Goal: Find specific page/section: Find specific page/section

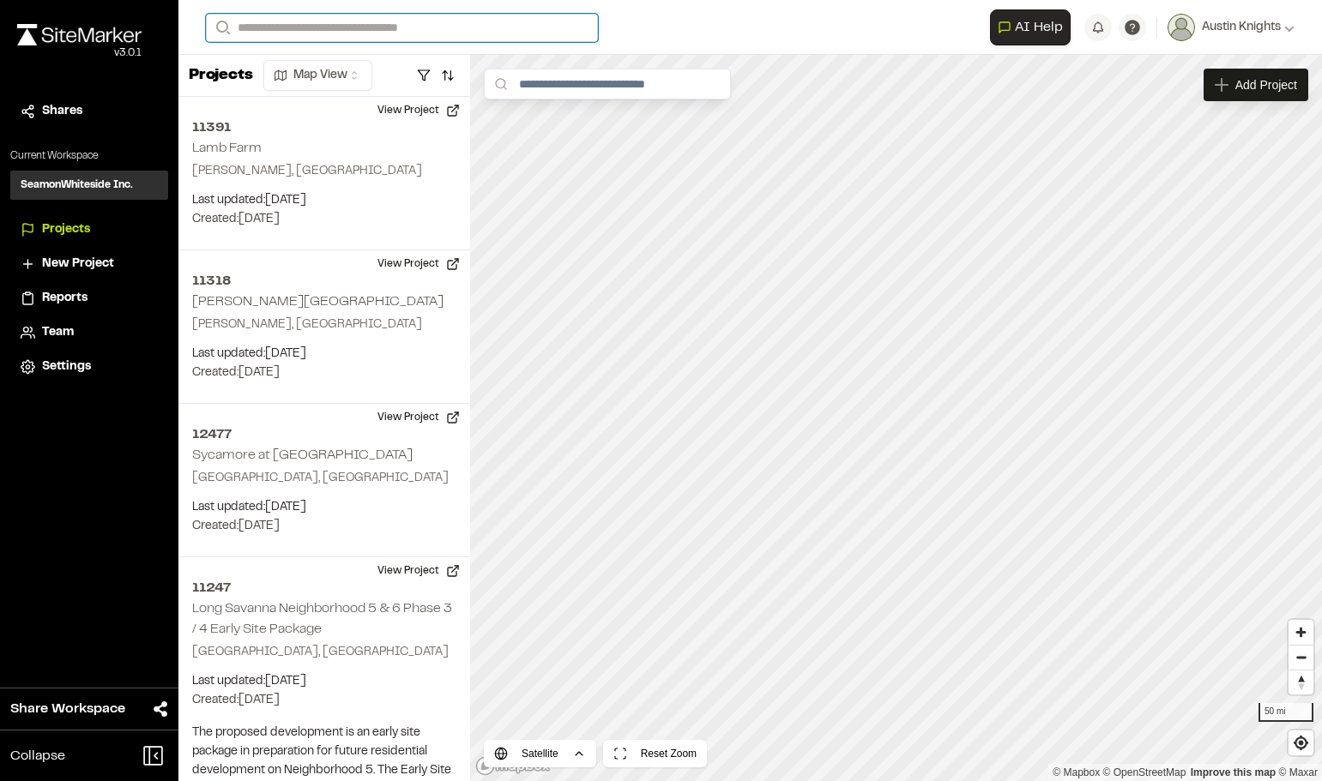
click at [425, 20] on input "Search" at bounding box center [402, 28] width 392 height 28
type input "*****"
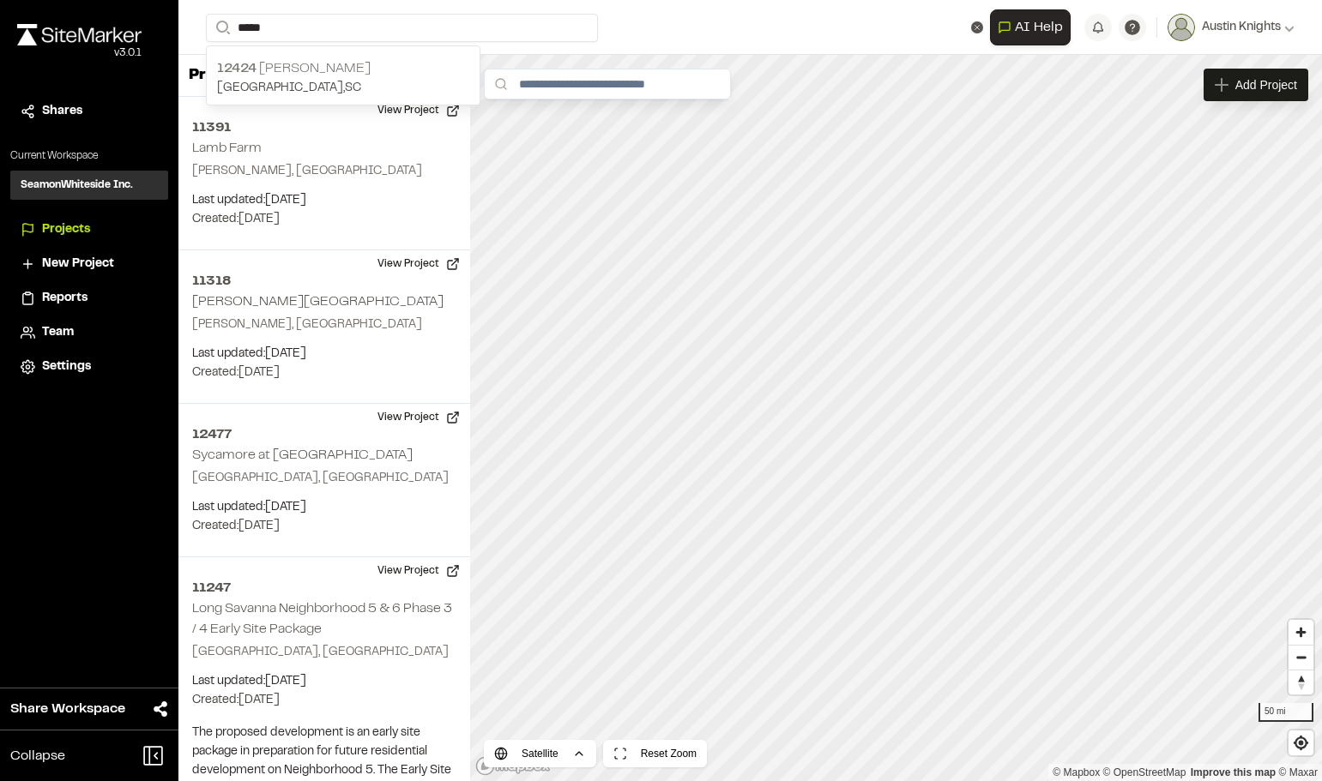
click at [308, 81] on p "[GEOGRAPHIC_DATA] , [GEOGRAPHIC_DATA]" at bounding box center [343, 88] width 252 height 19
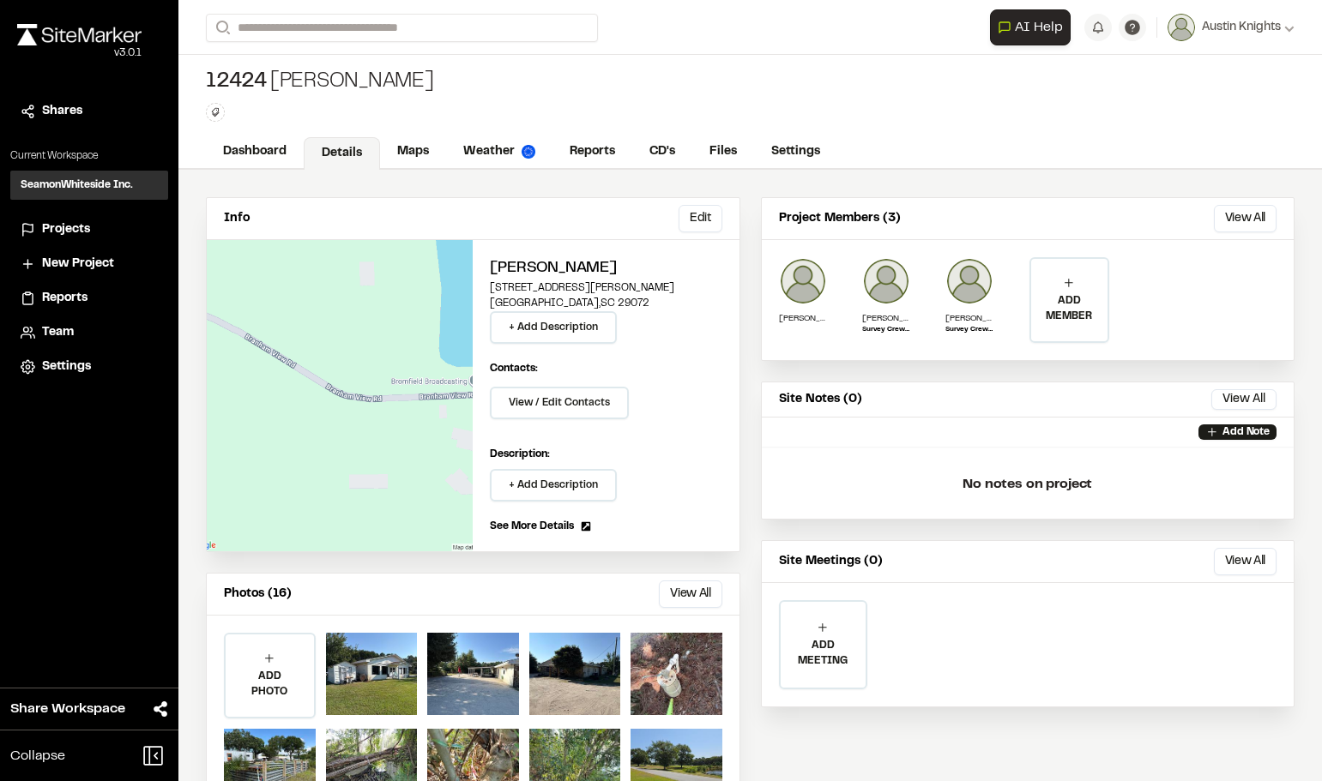
scroll to position [75, 0]
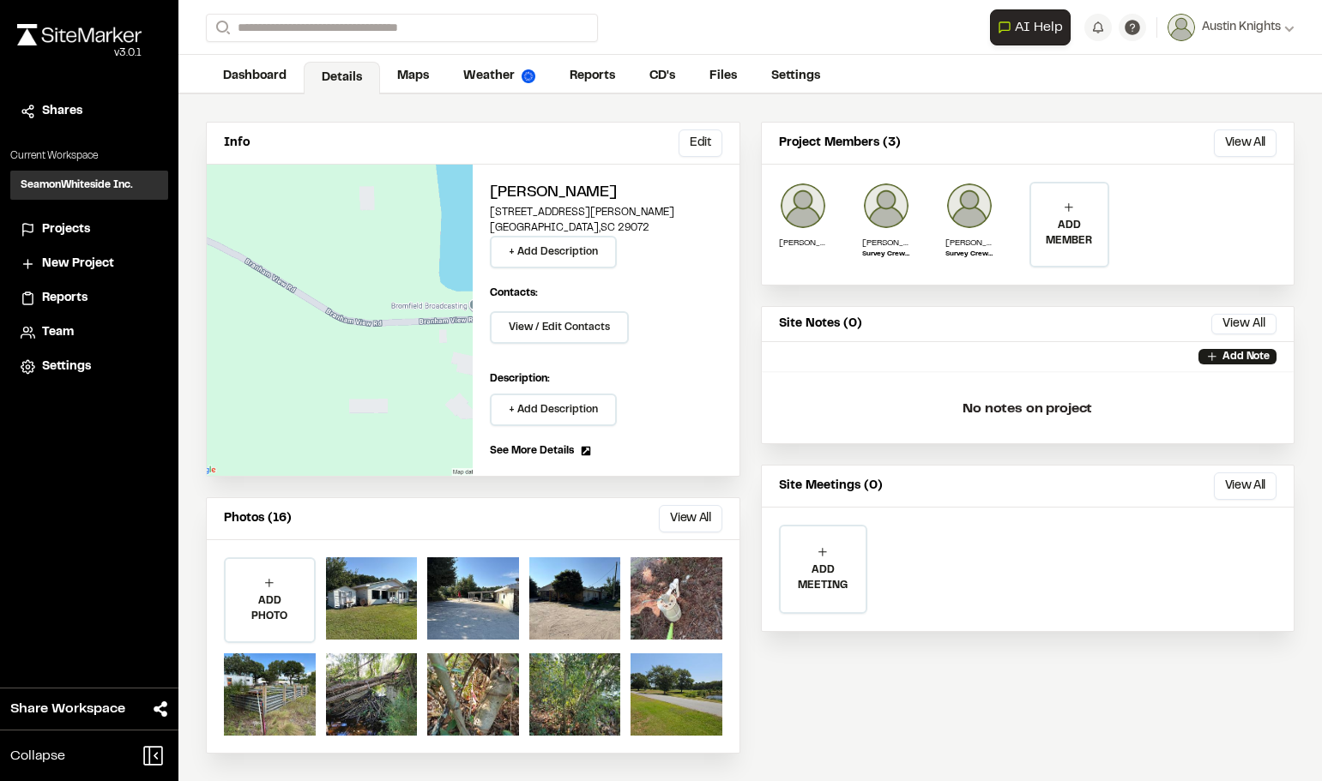
click at [689, 515] on button "View All" at bounding box center [690, 518] width 63 height 27
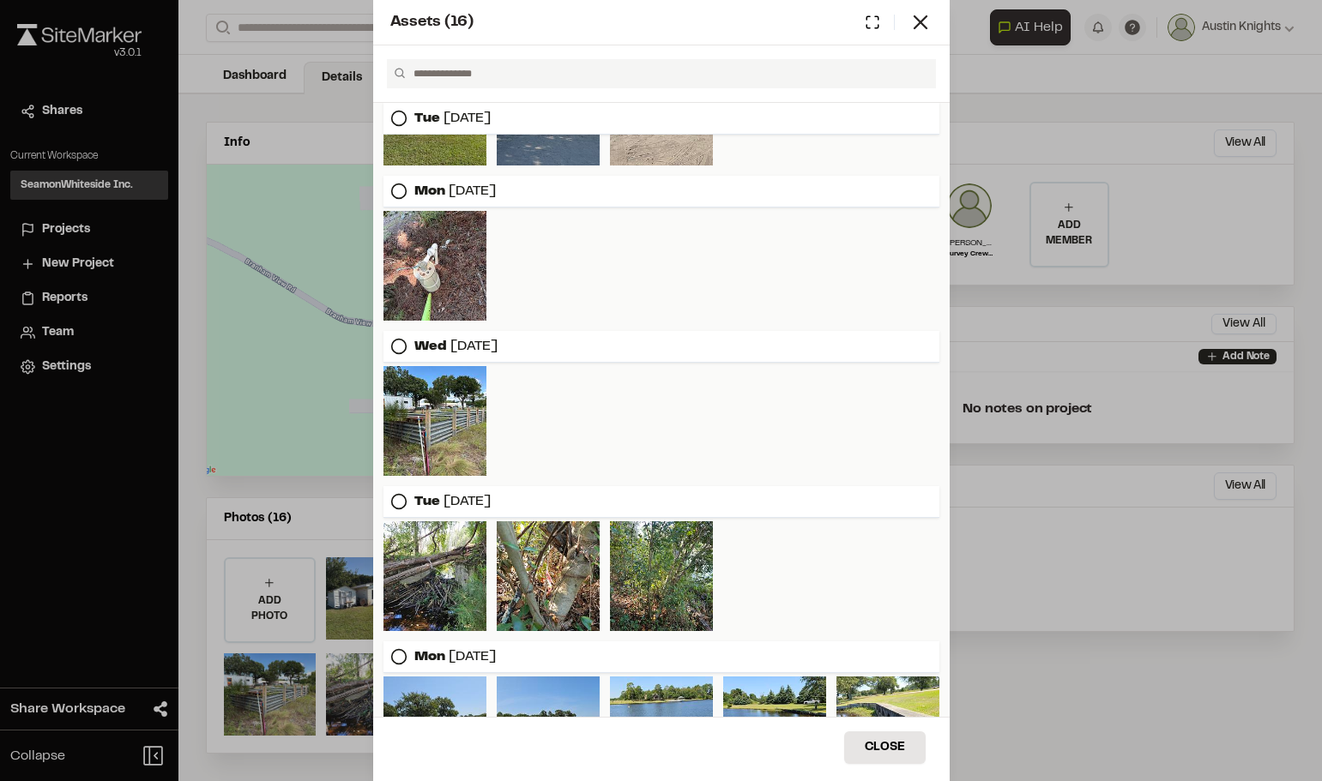
scroll to position [0, 0]
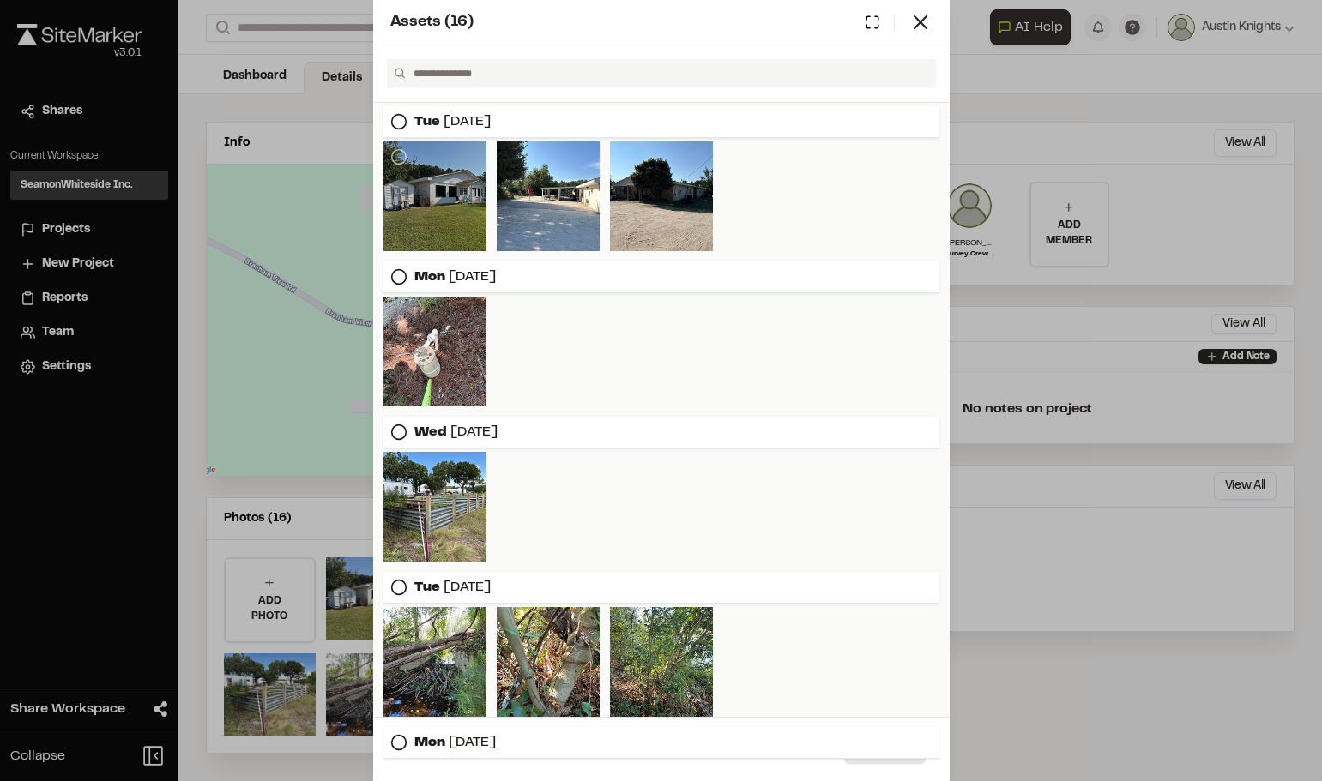
click at [464, 243] on div at bounding box center [434, 197] width 103 height 110
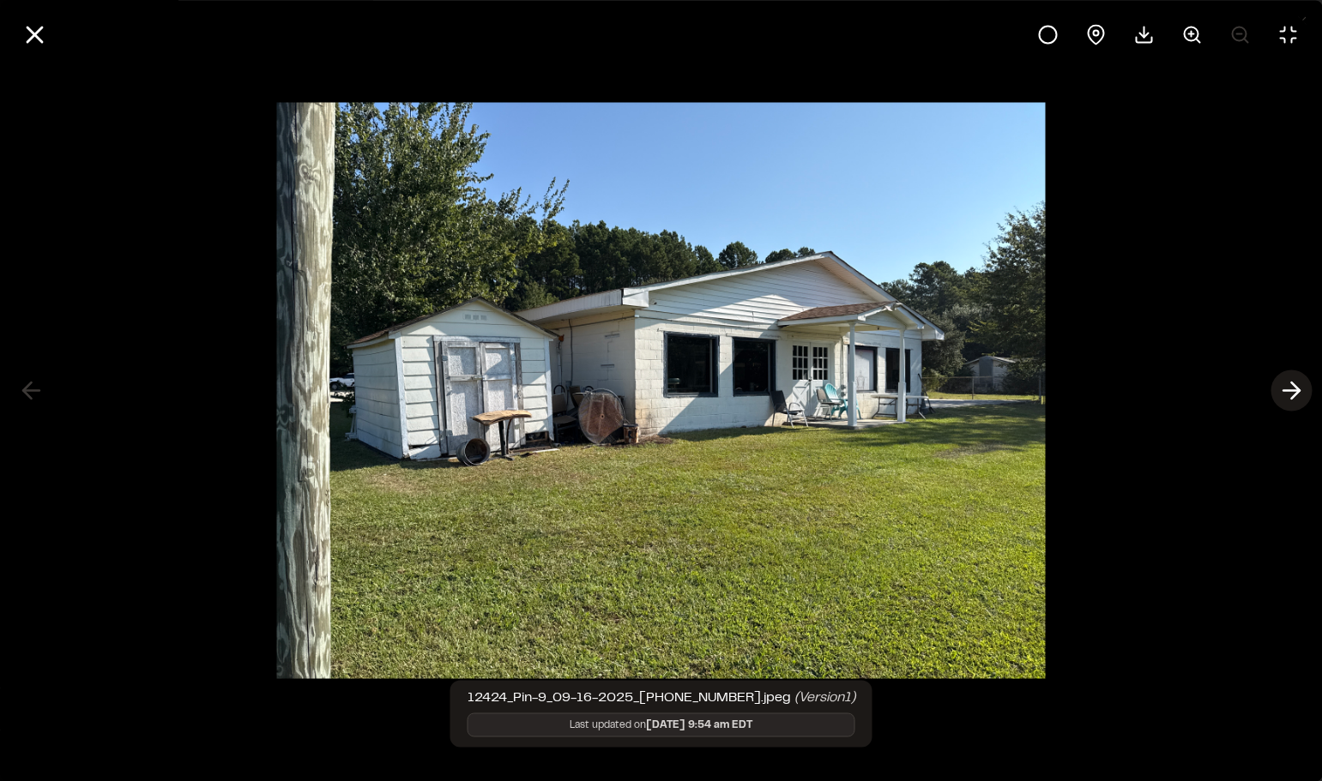
click at [1294, 395] on polyline at bounding box center [1295, 391] width 8 height 16
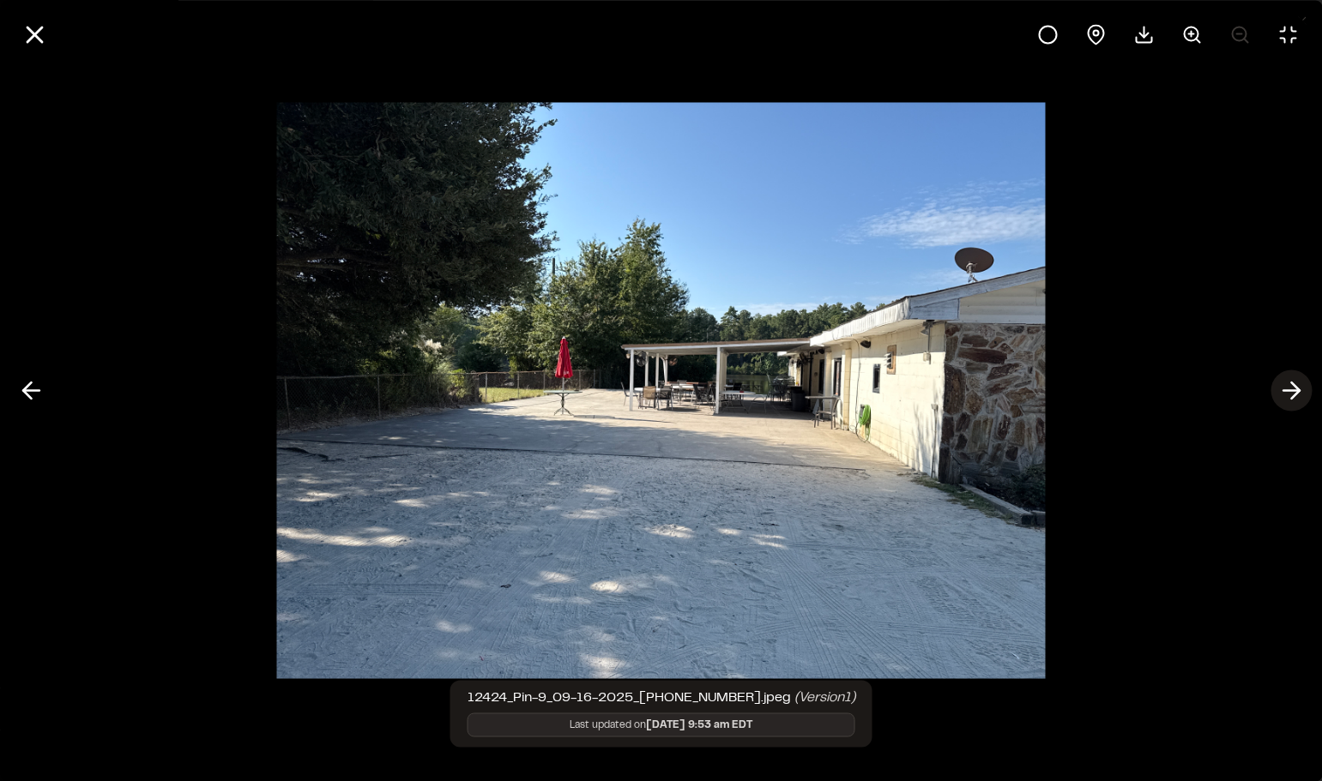
click at [1294, 395] on polyline at bounding box center [1295, 391] width 8 height 16
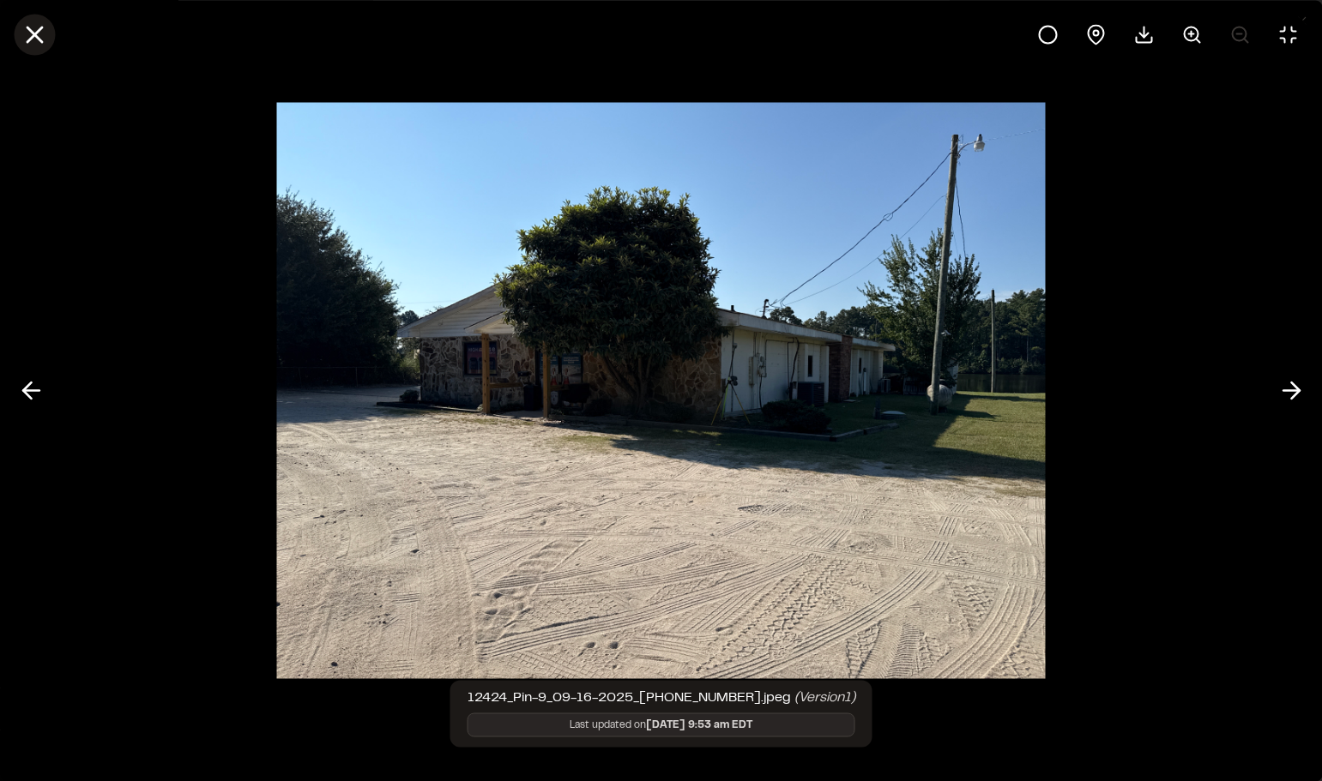
click at [38, 27] on icon at bounding box center [34, 34] width 29 height 29
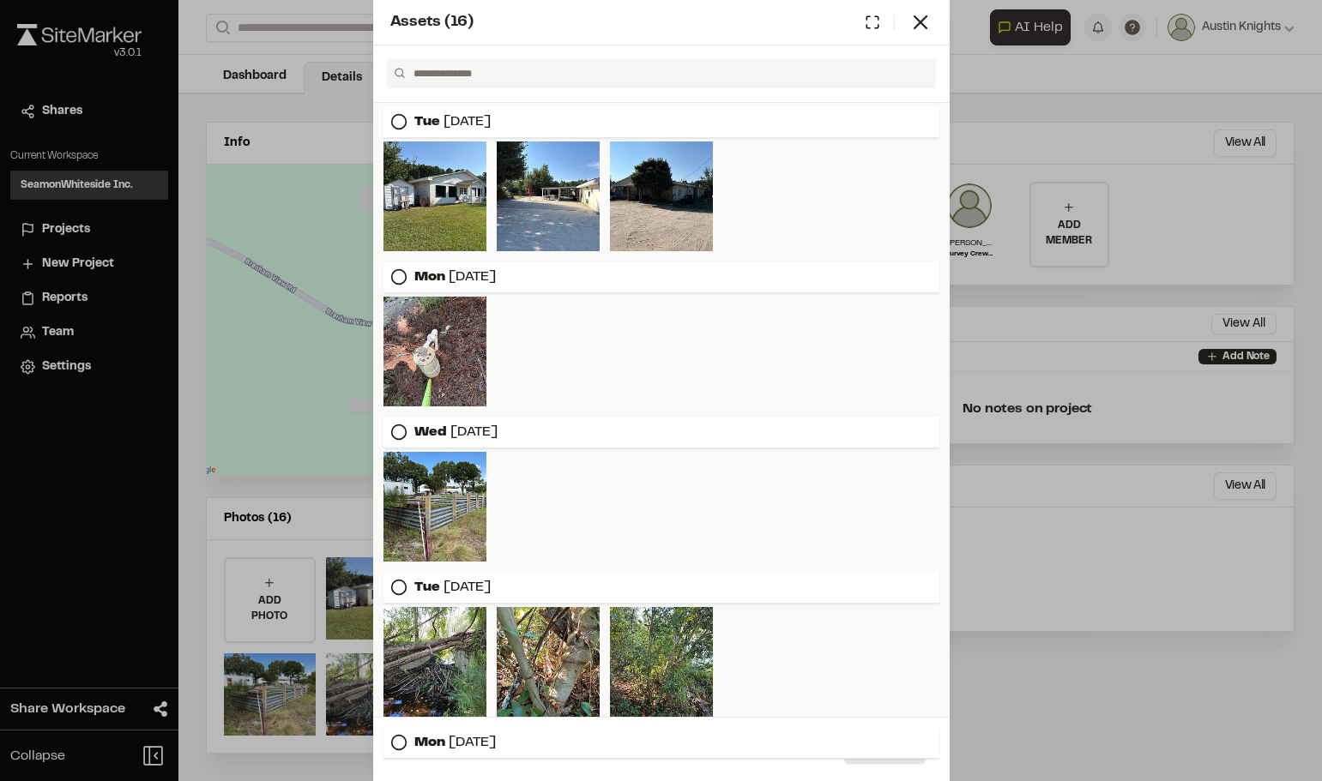
click at [904, 15] on div "Assets ( 16 )" at bounding box center [649, 22] width 518 height 23
click at [923, 22] on icon at bounding box center [920, 22] width 24 height 24
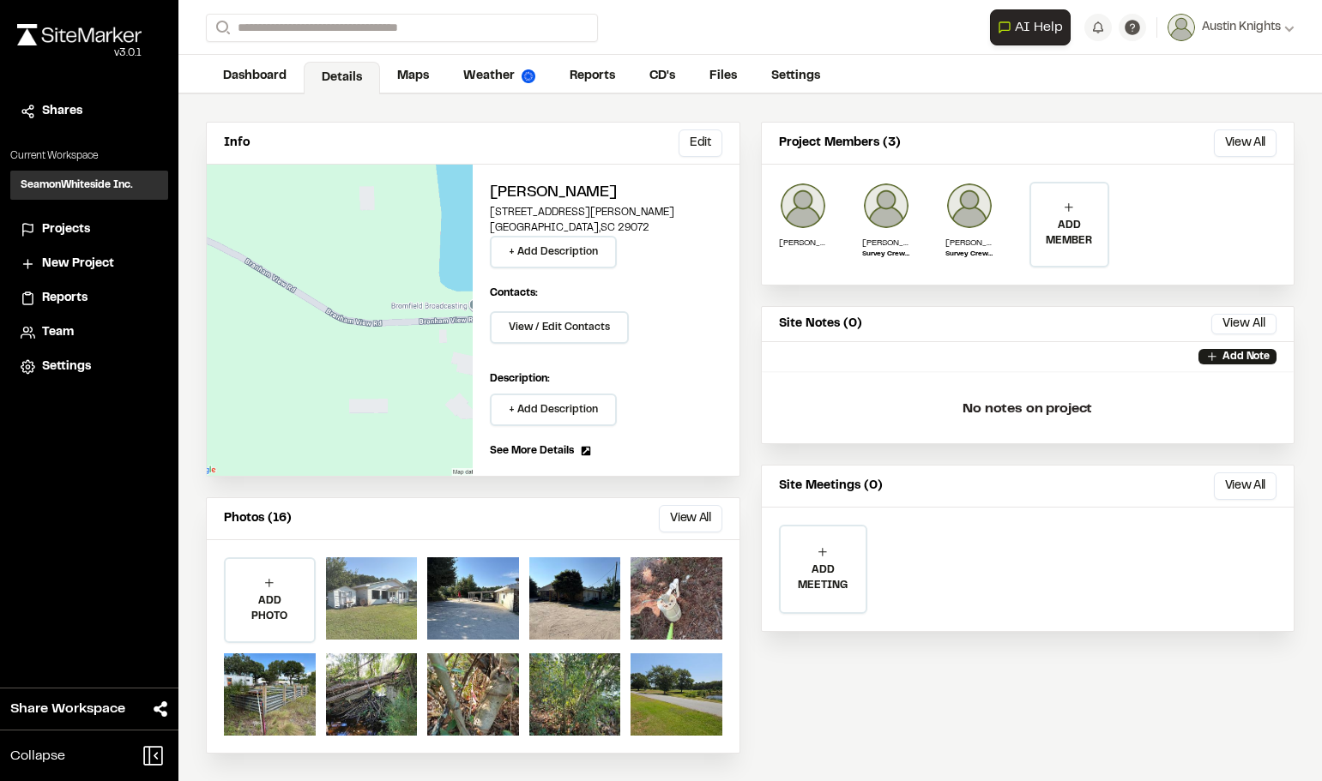
click at [386, 599] on div at bounding box center [372, 599] width 92 height 82
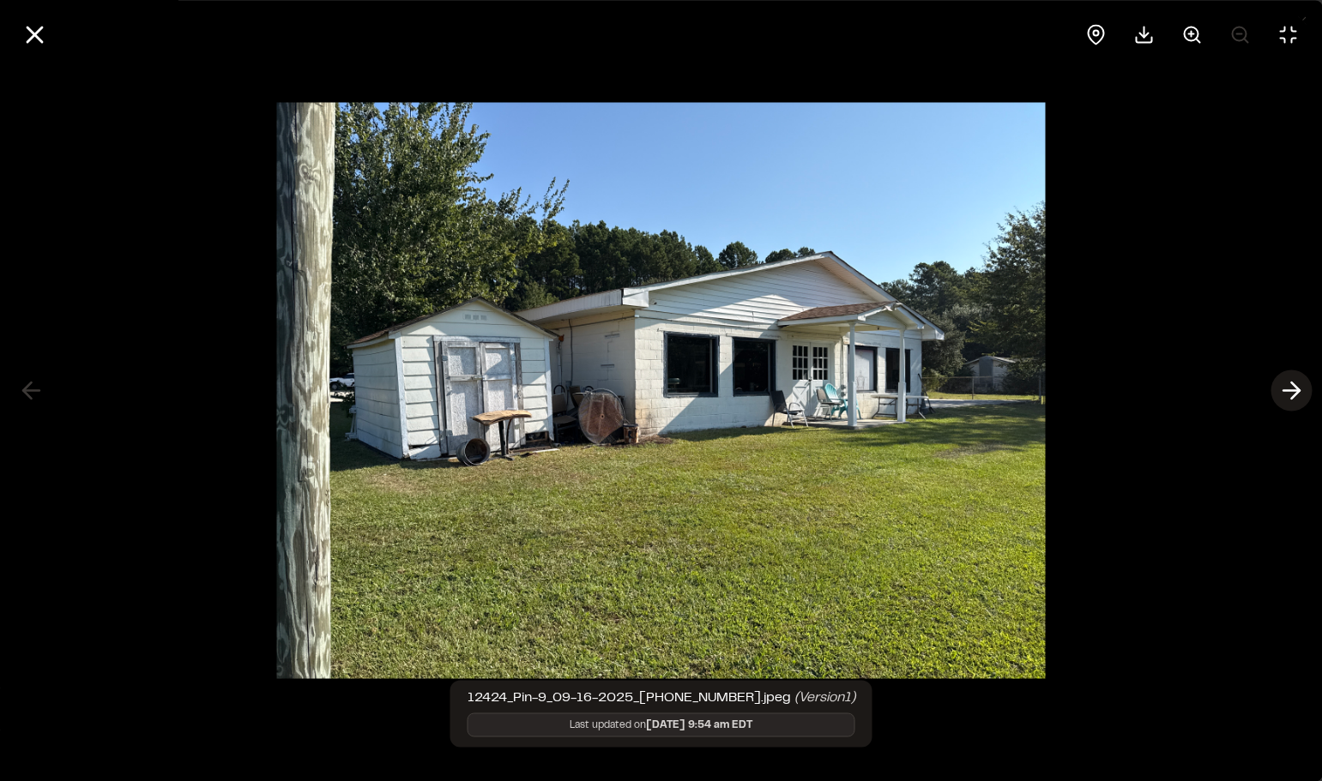
click at [1292, 392] on icon at bounding box center [1290, 391] width 27 height 29
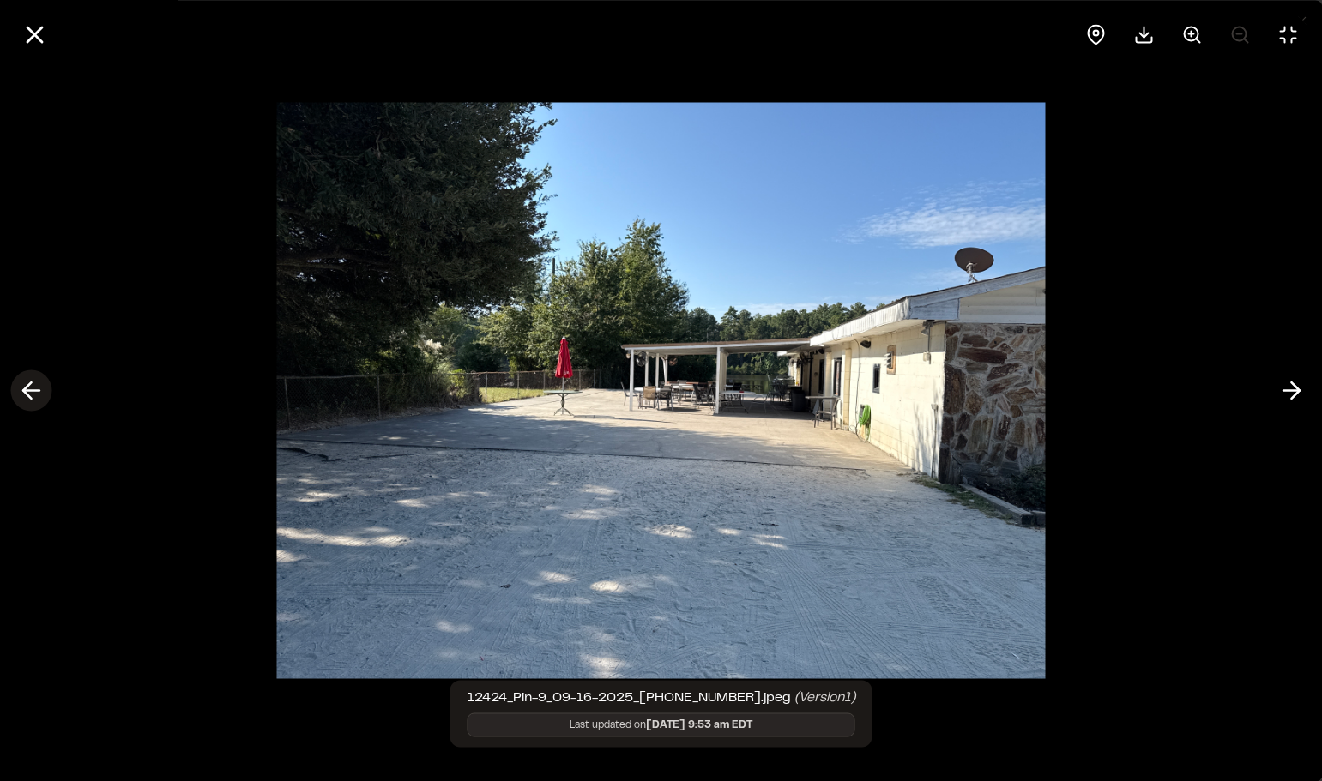
click at [29, 385] on polyline at bounding box center [27, 391] width 8 height 16
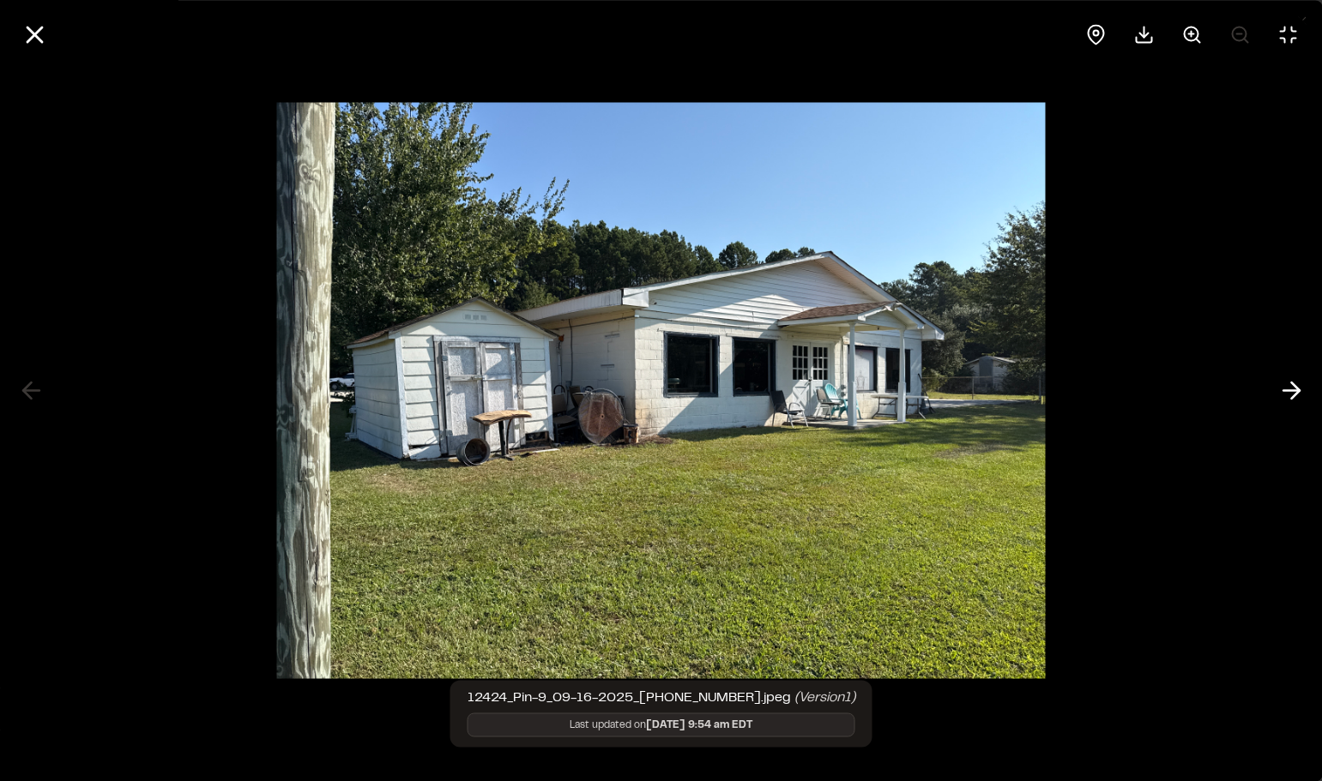
drag, startPoint x: 1284, startPoint y: 387, endPoint x: 1263, endPoint y: 387, distance: 21.4
click at [1281, 387] on icon at bounding box center [1290, 391] width 27 height 29
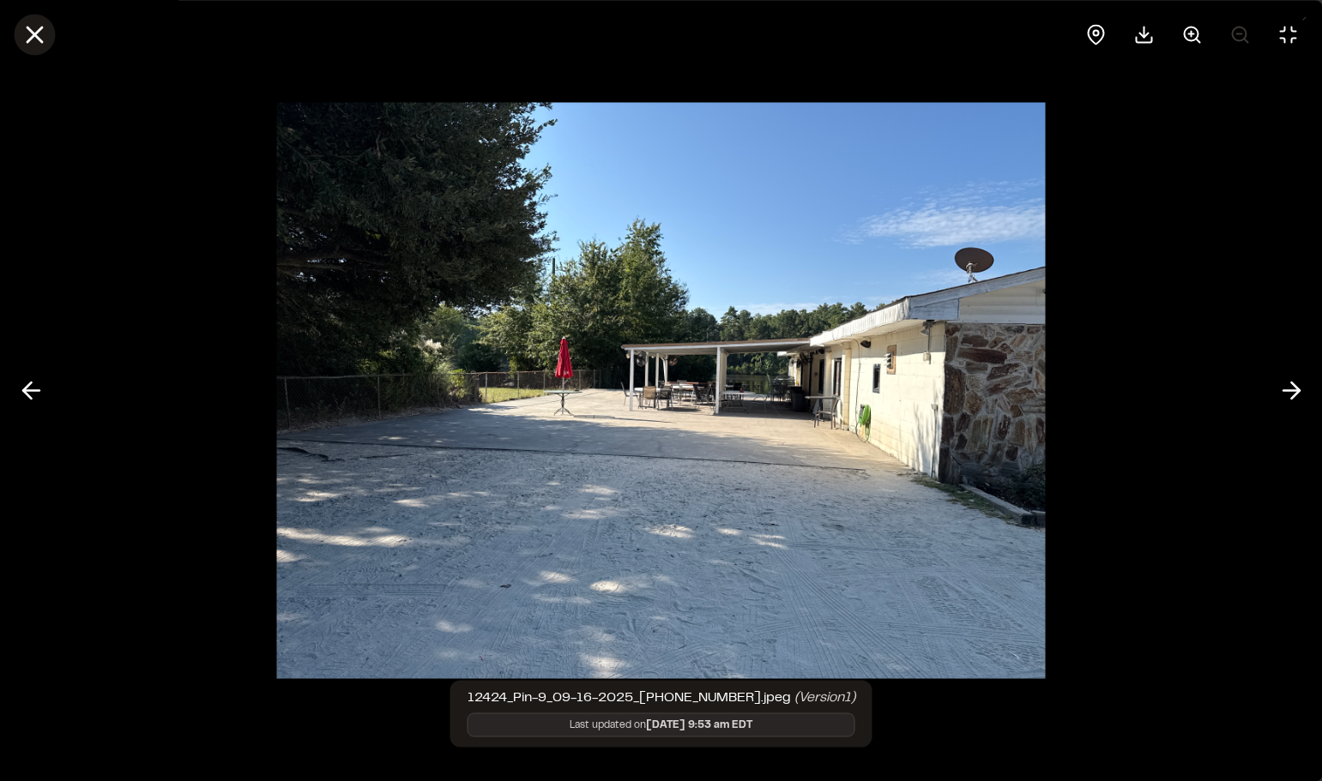
click at [30, 49] on button at bounding box center [34, 34] width 41 height 41
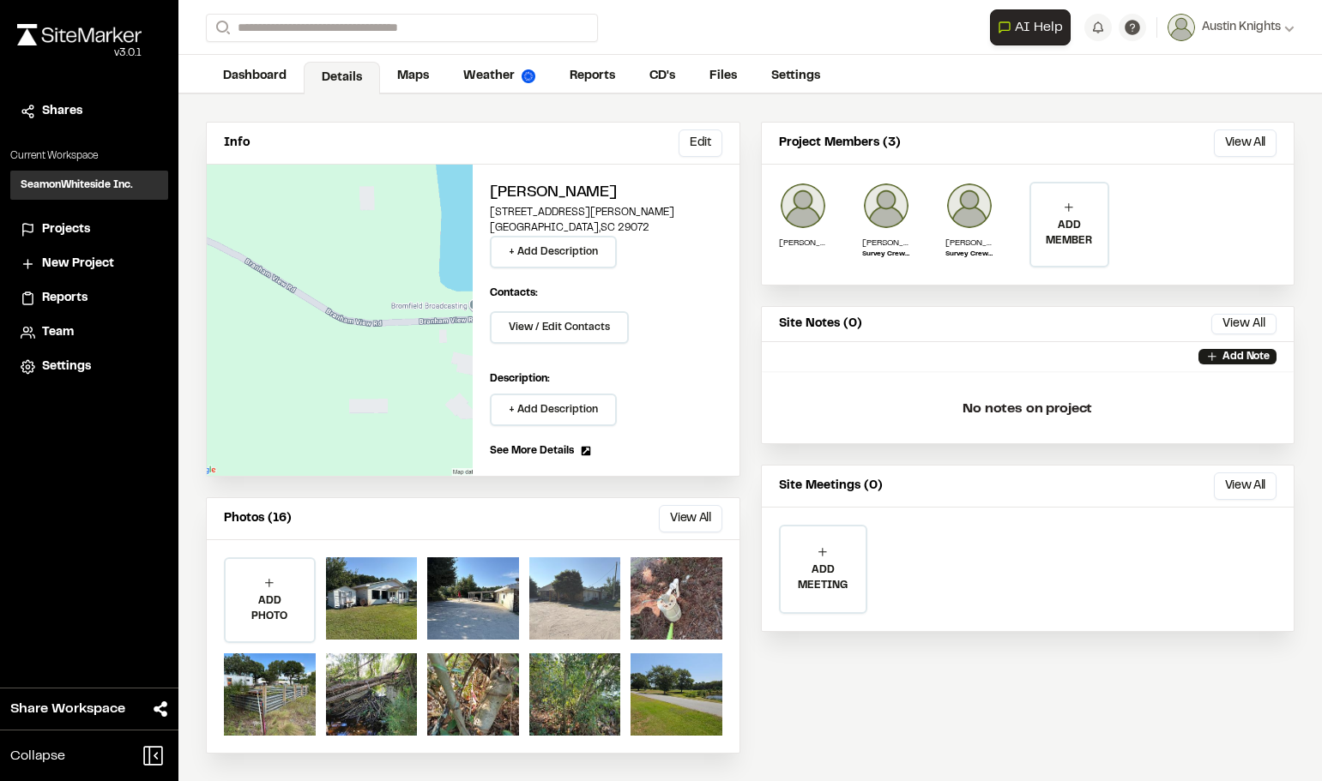
click at [551, 609] on div at bounding box center [575, 599] width 92 height 82
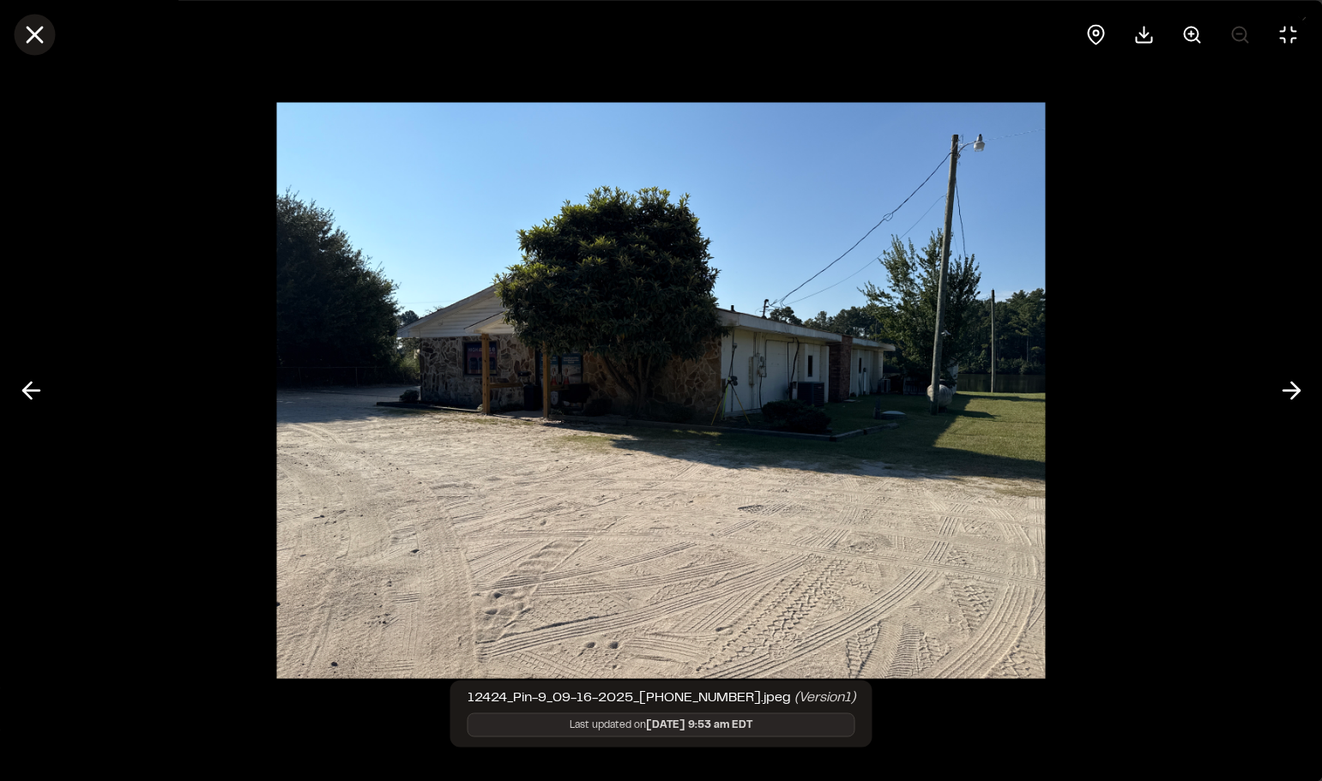
click at [33, 41] on icon at bounding box center [34, 34] width 29 height 29
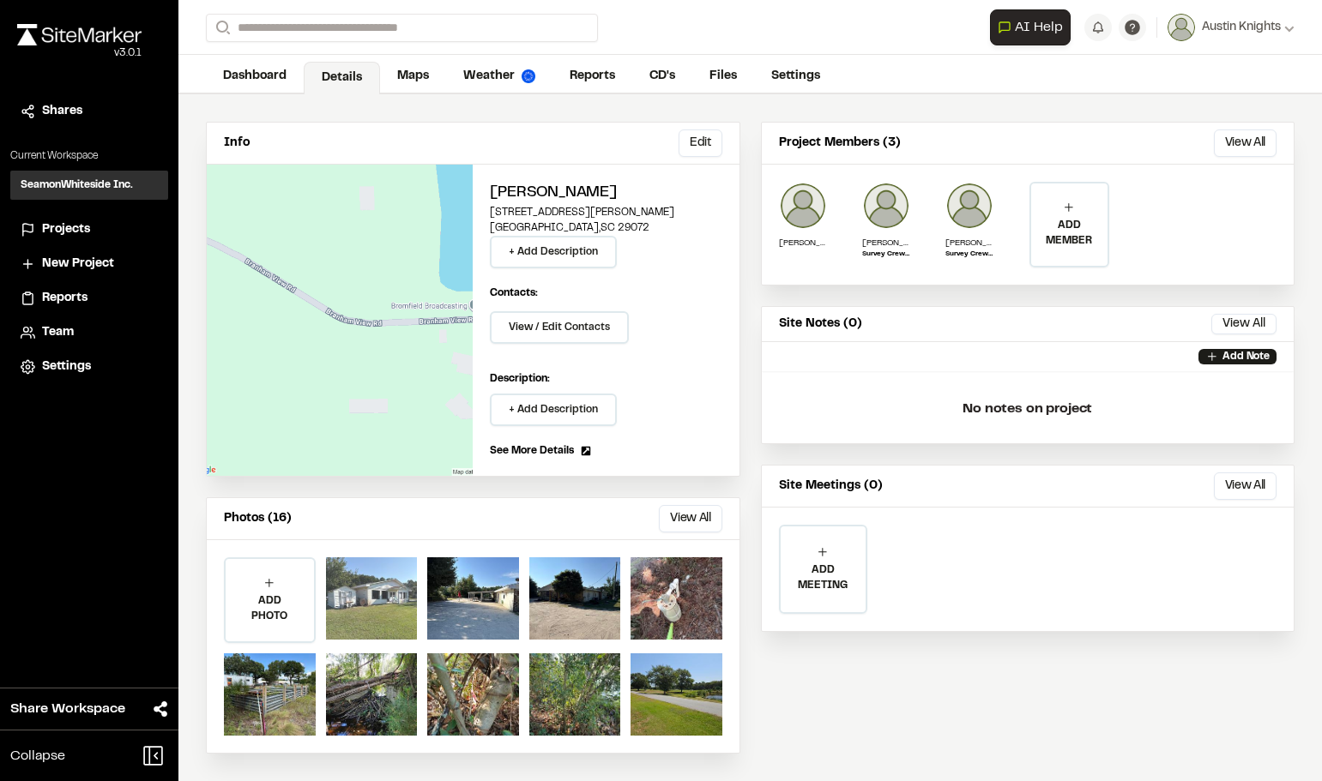
click at [384, 606] on div at bounding box center [372, 599] width 92 height 82
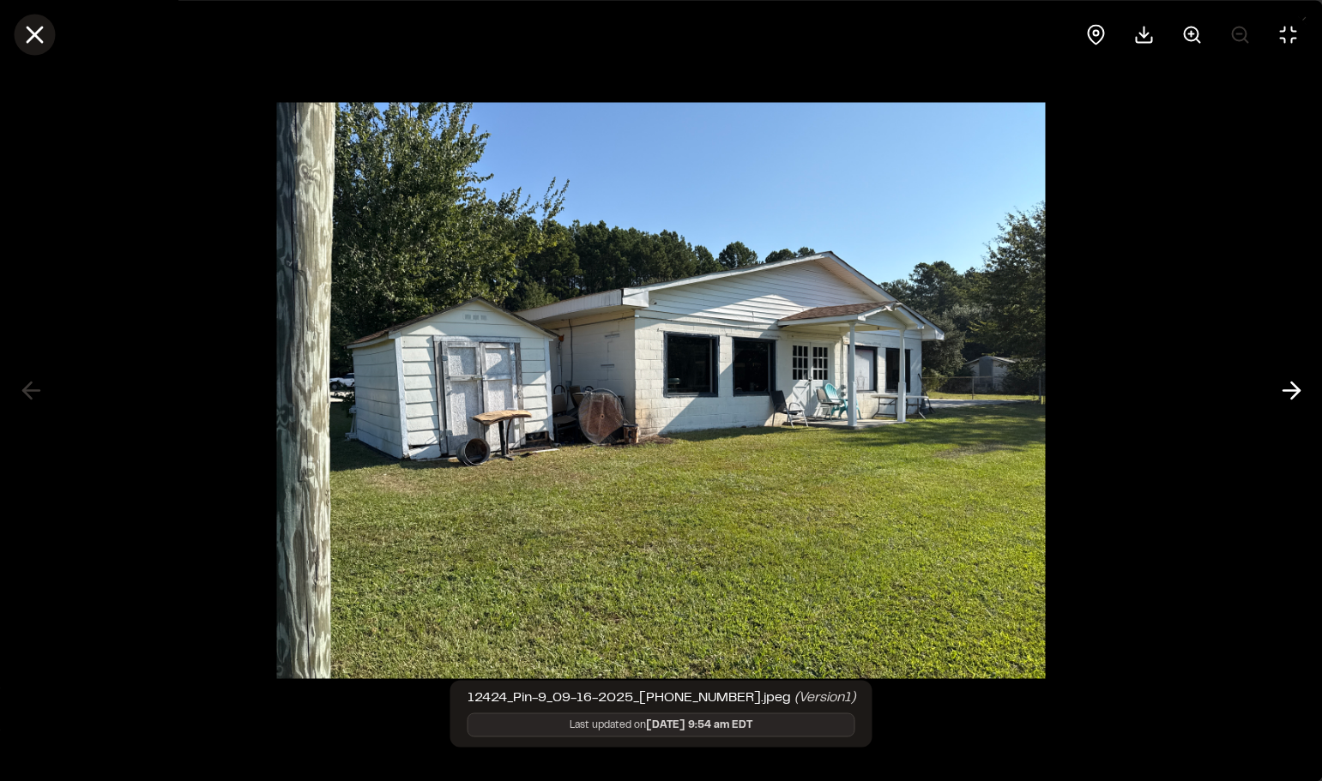
click at [38, 44] on icon at bounding box center [34, 34] width 29 height 29
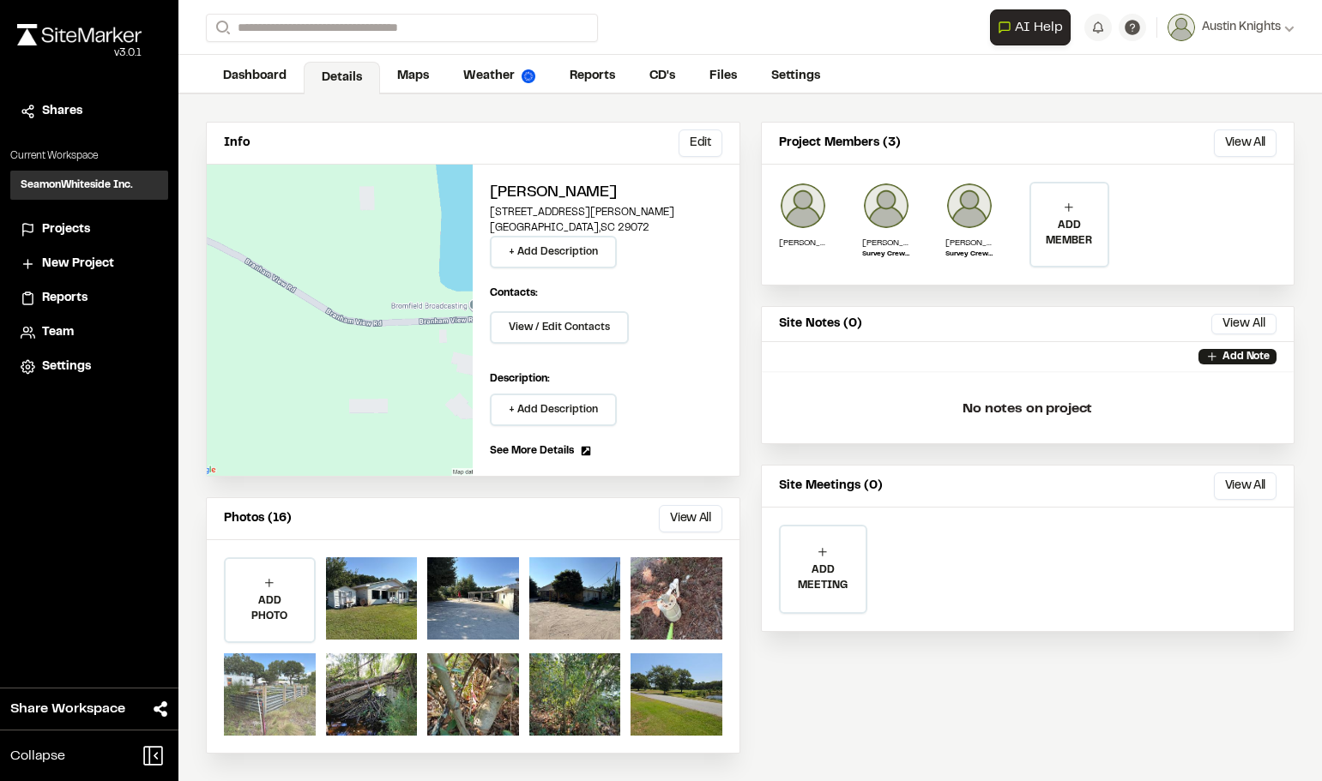
click at [281, 692] on div at bounding box center [270, 695] width 92 height 82
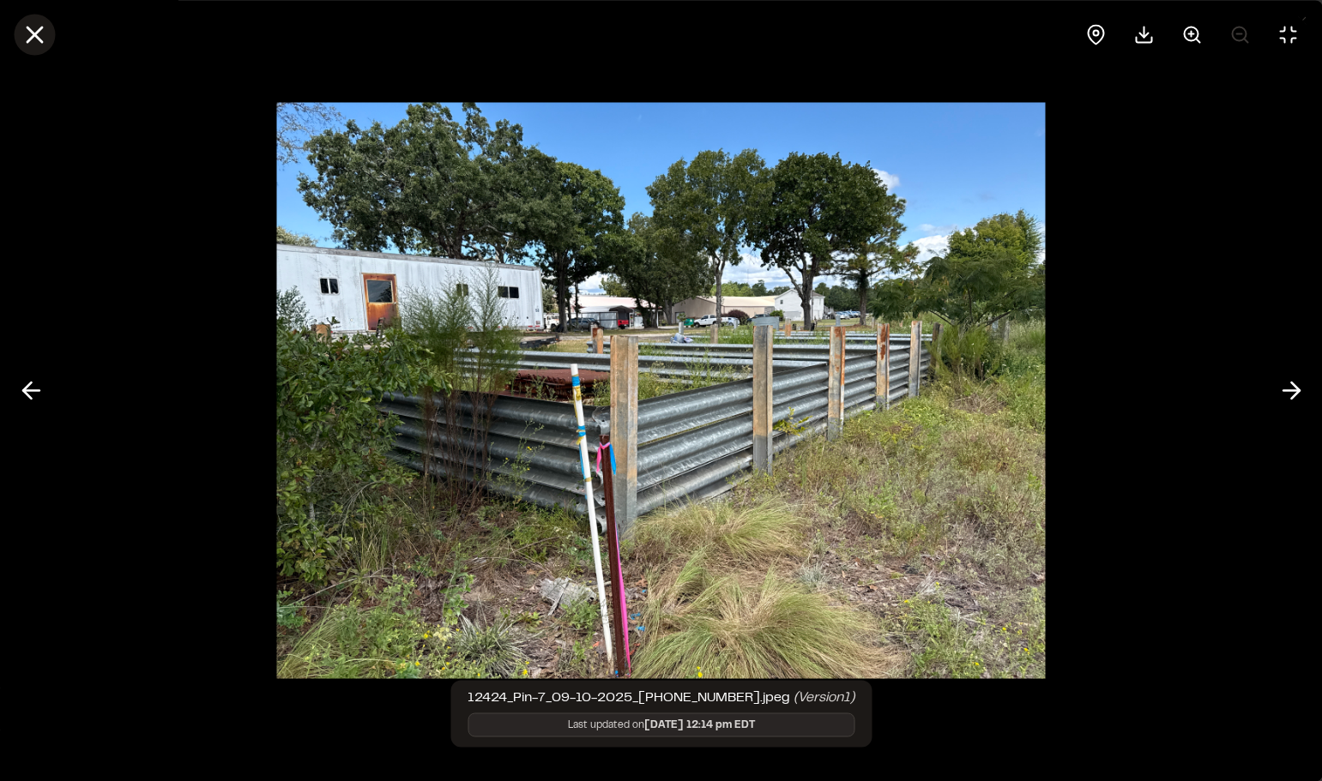
click at [39, 44] on icon at bounding box center [34, 34] width 29 height 29
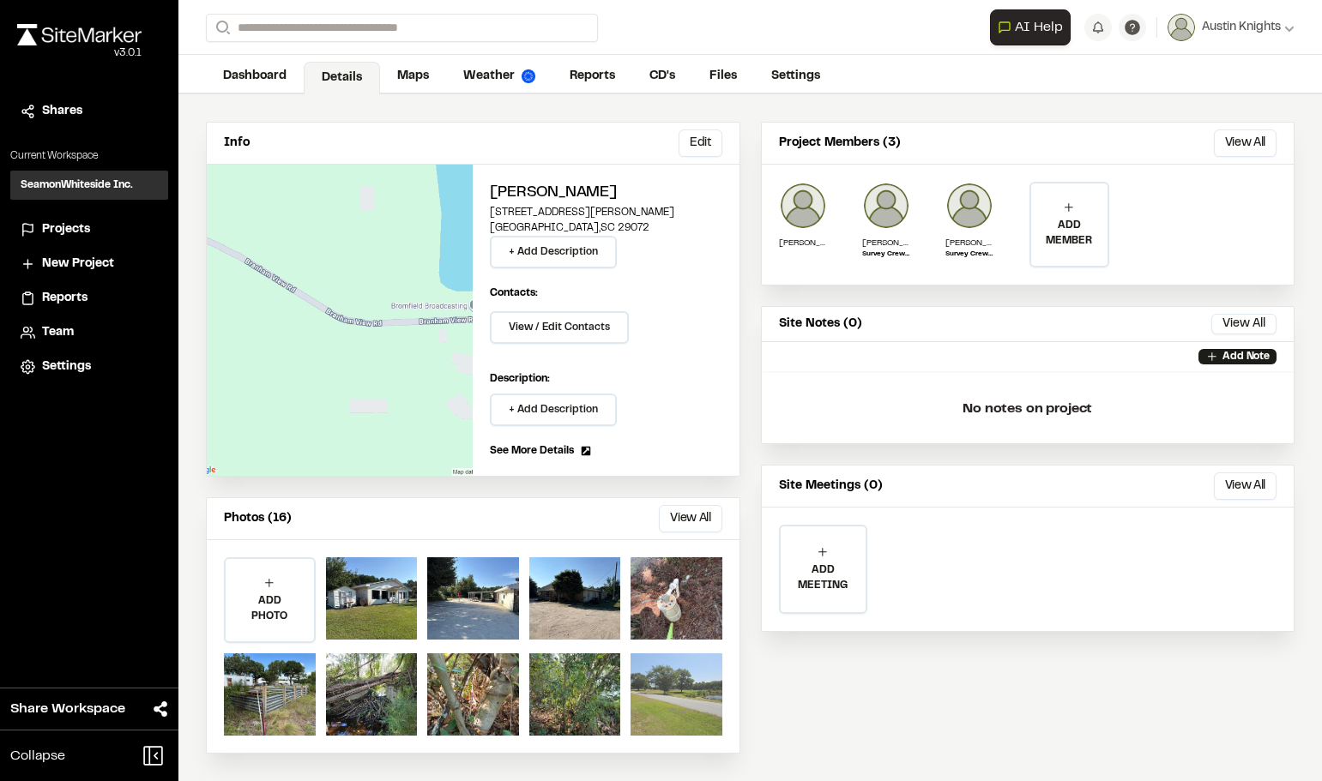
click at [648, 710] on div at bounding box center [676, 695] width 92 height 82
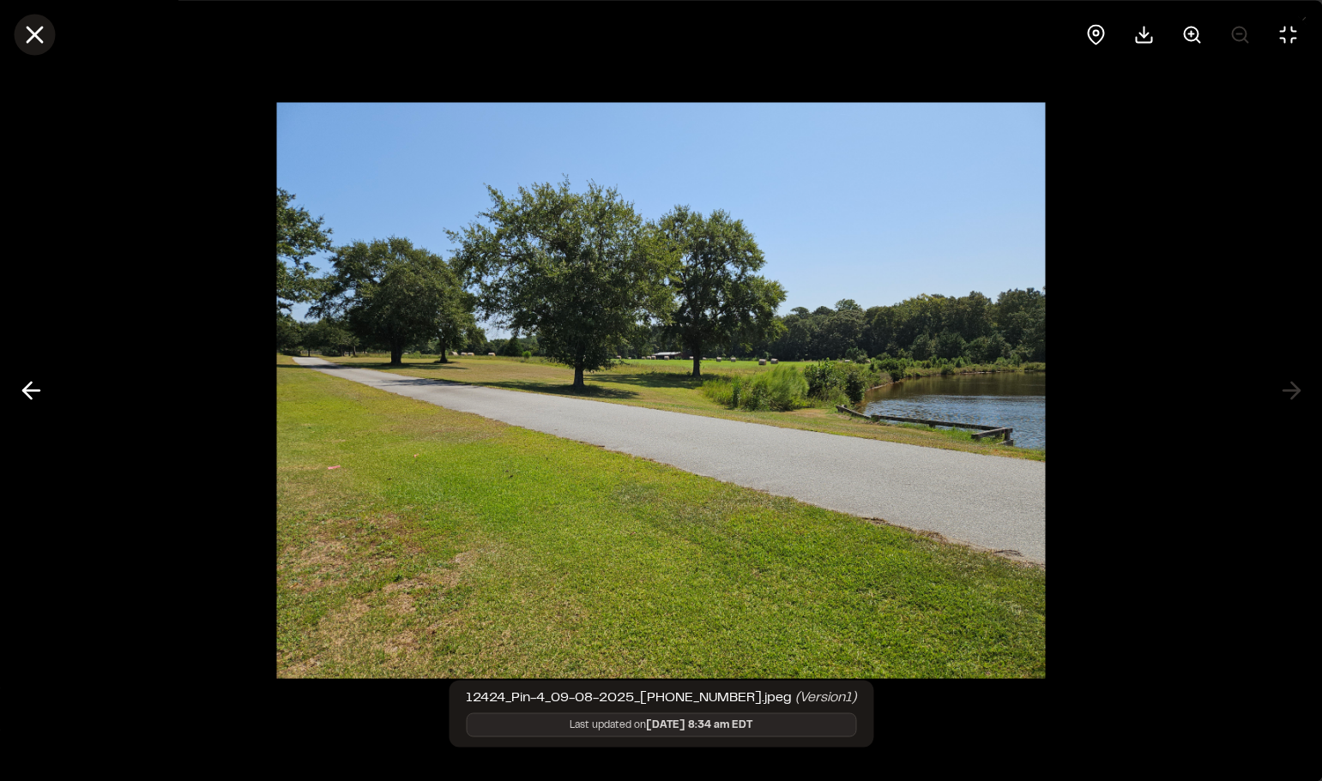
click at [40, 38] on icon at bounding box center [34, 34] width 29 height 29
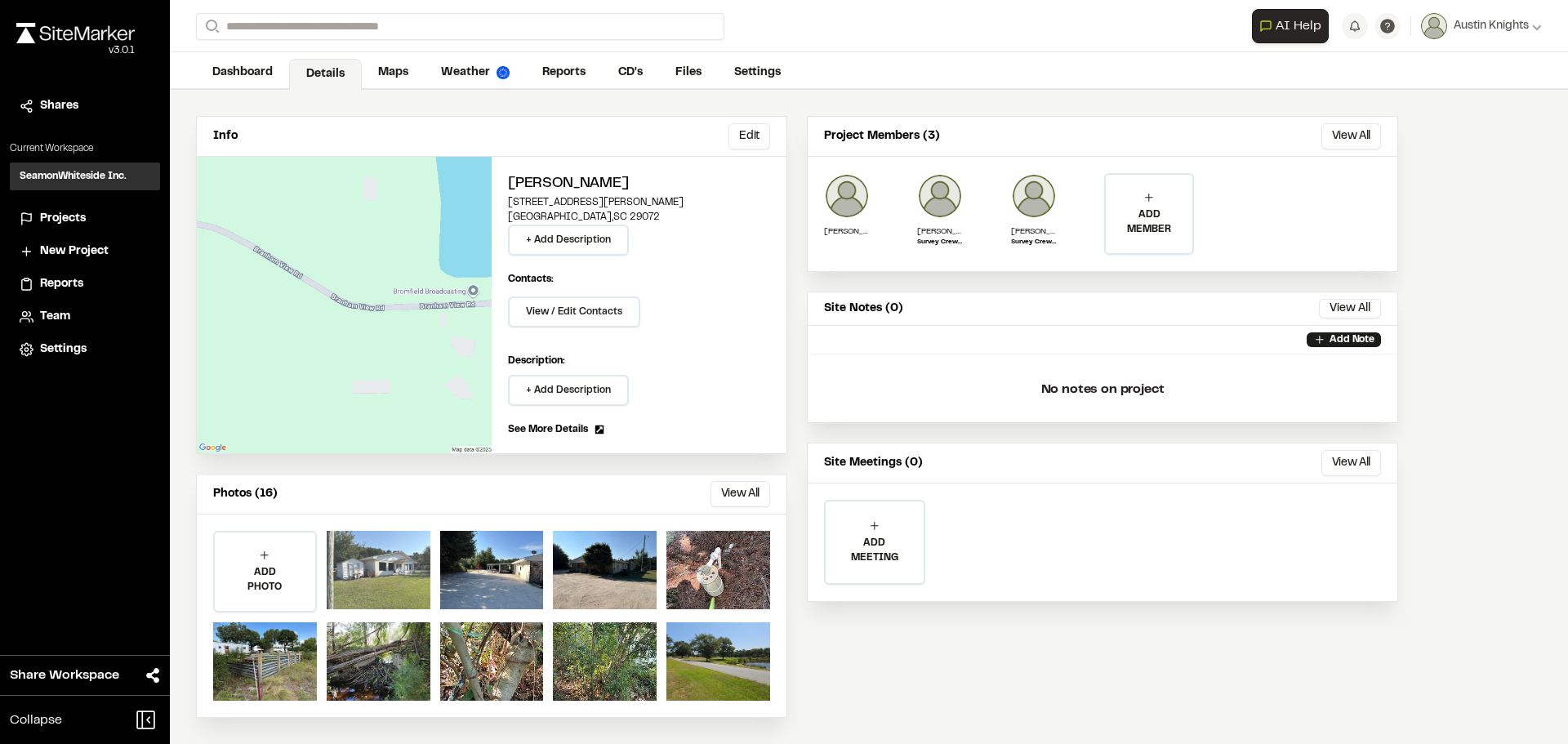
click at [397, 561] on div at bounding box center [378, 571] width 104 height 78
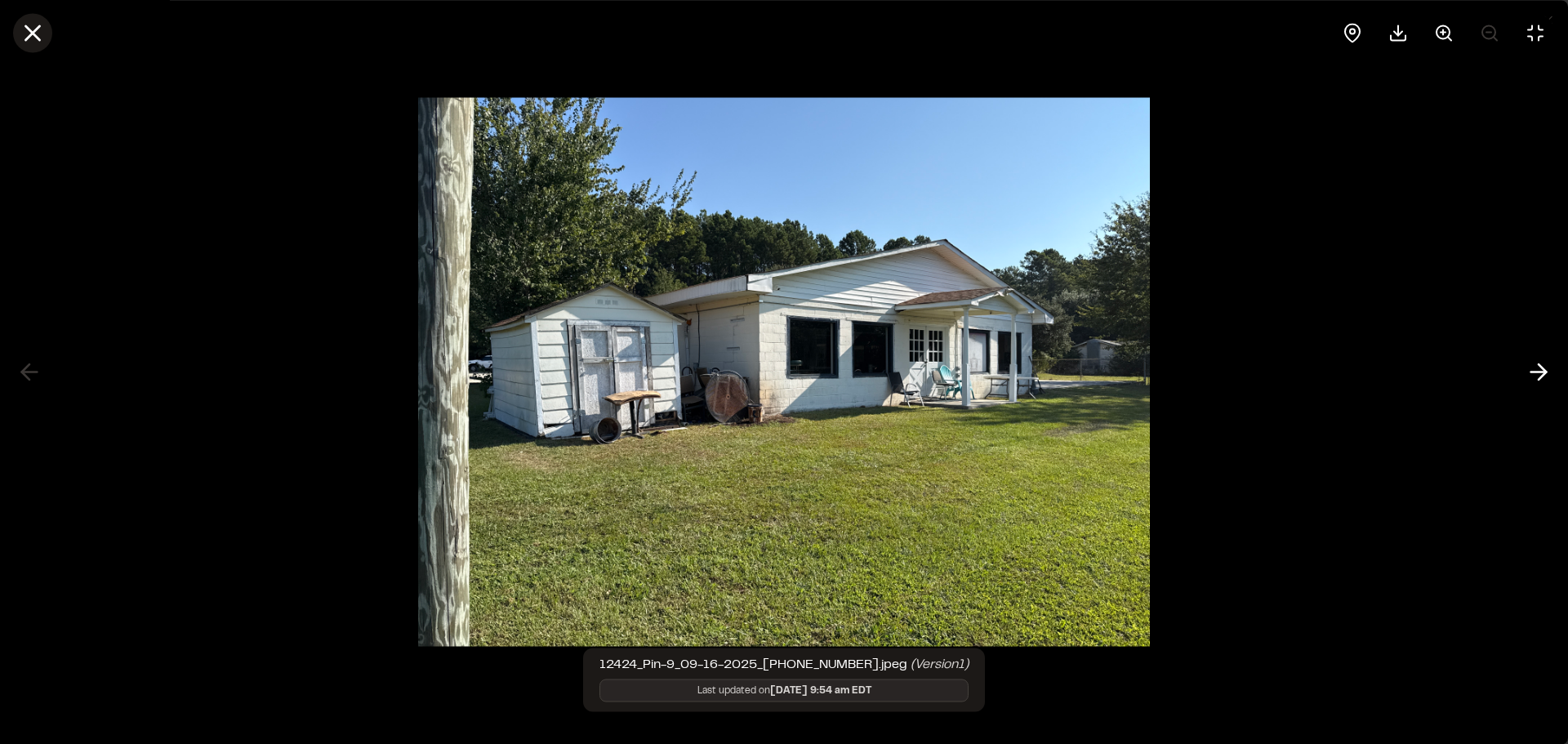
click at [26, 39] on line at bounding box center [32, 32] width 14 height 14
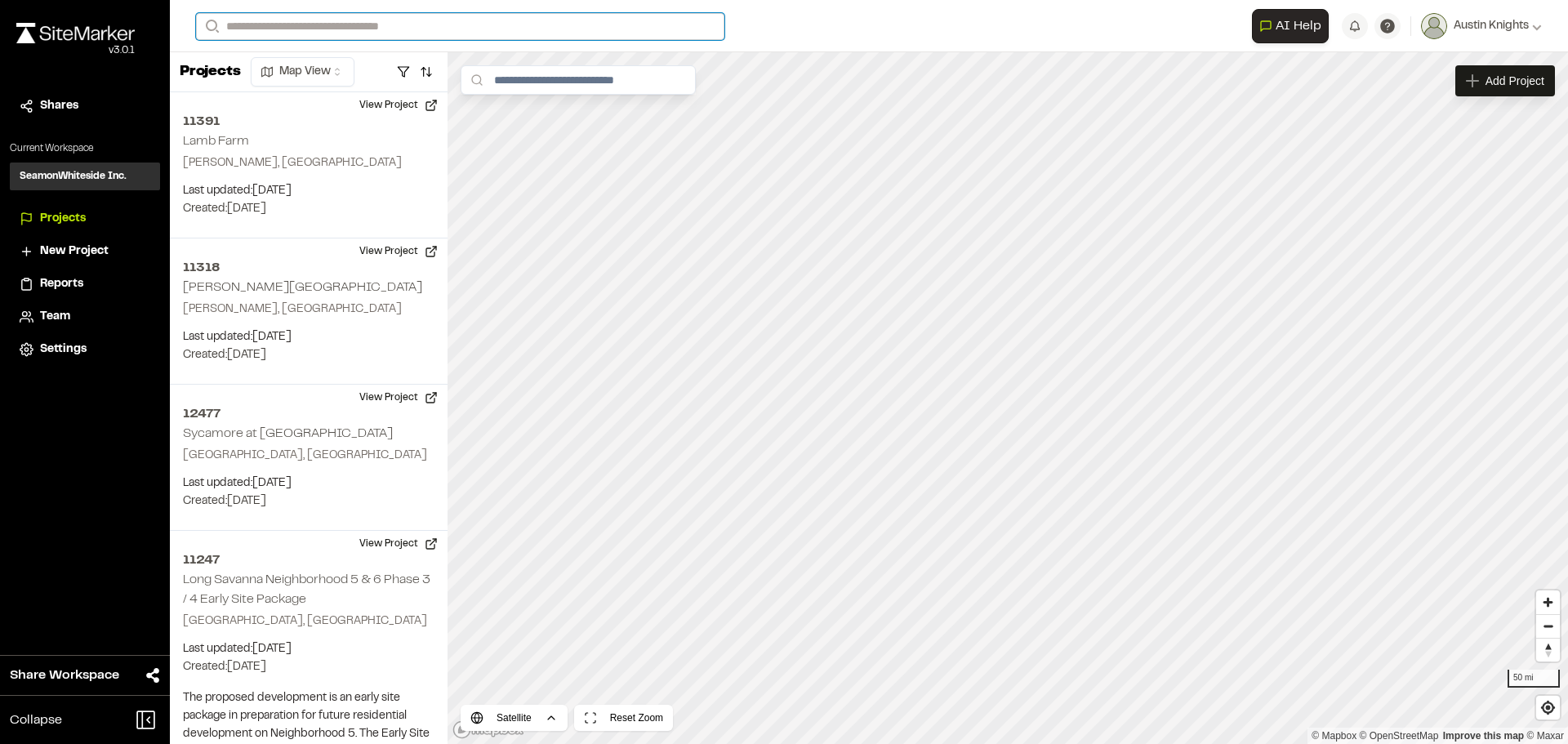
click at [286, 31] on input "Search" at bounding box center [460, 27] width 528 height 27
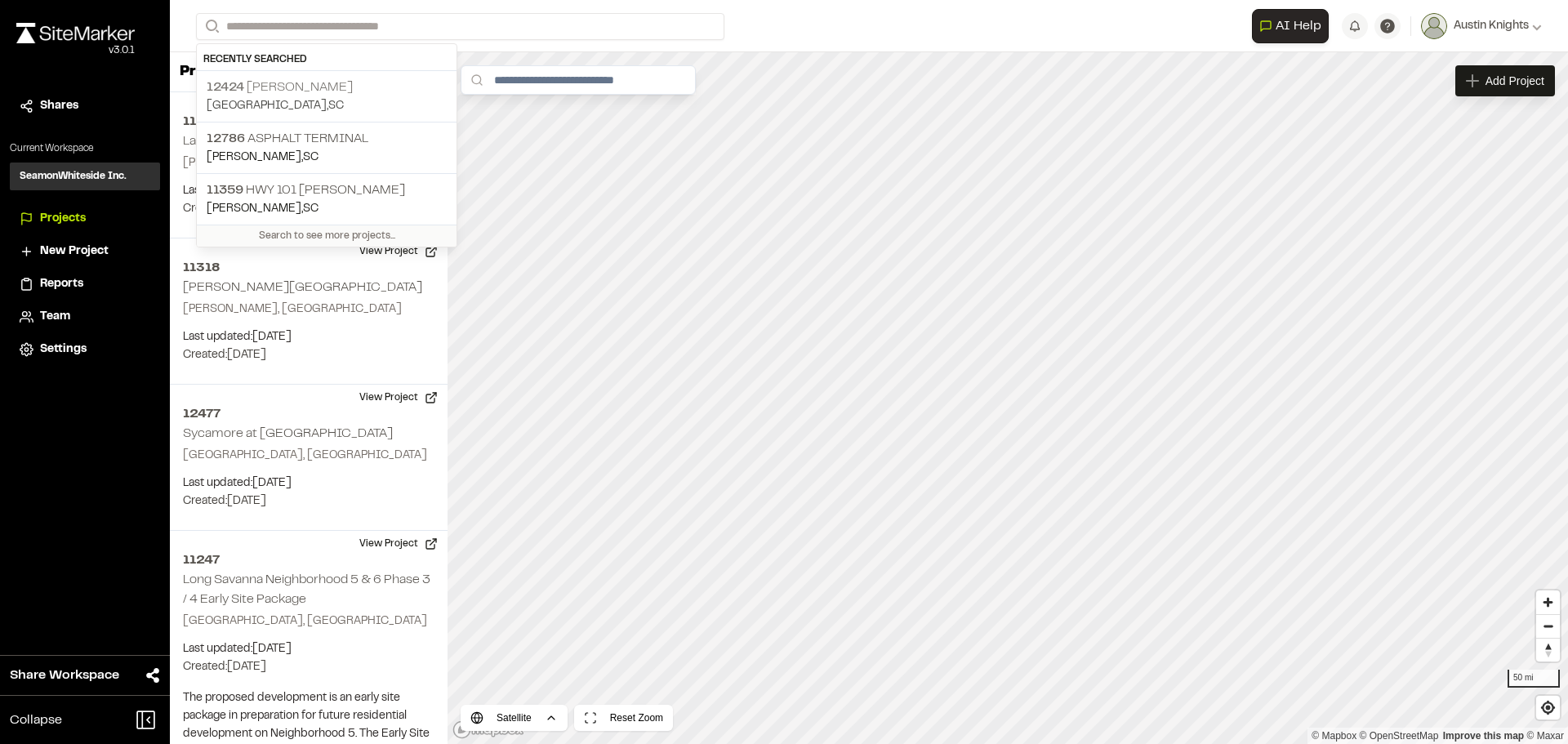
click at [229, 94] on p "[STREET_ADDRESS][PERSON_NAME]" at bounding box center [327, 87] width 240 height 20
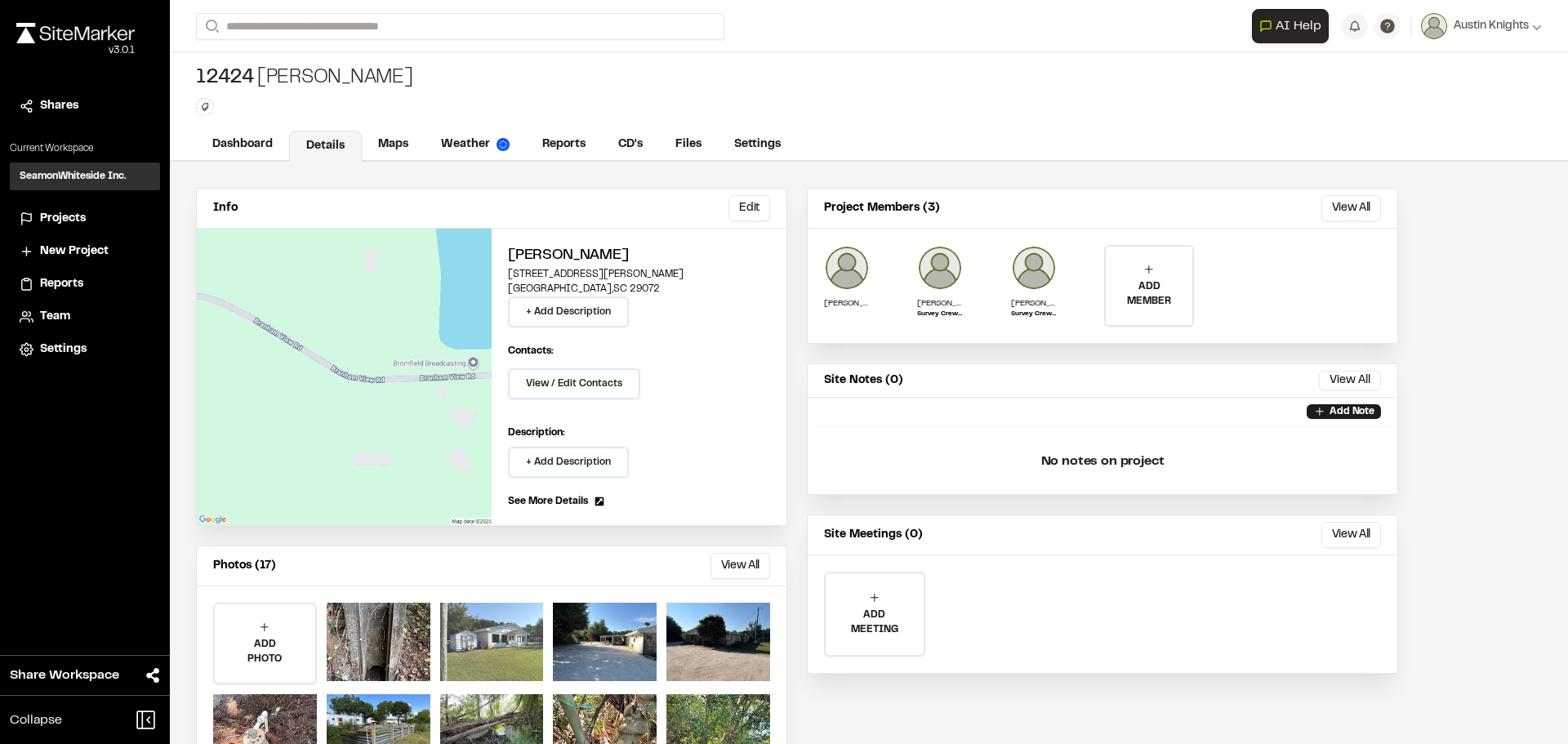
scroll to position [71, 0]
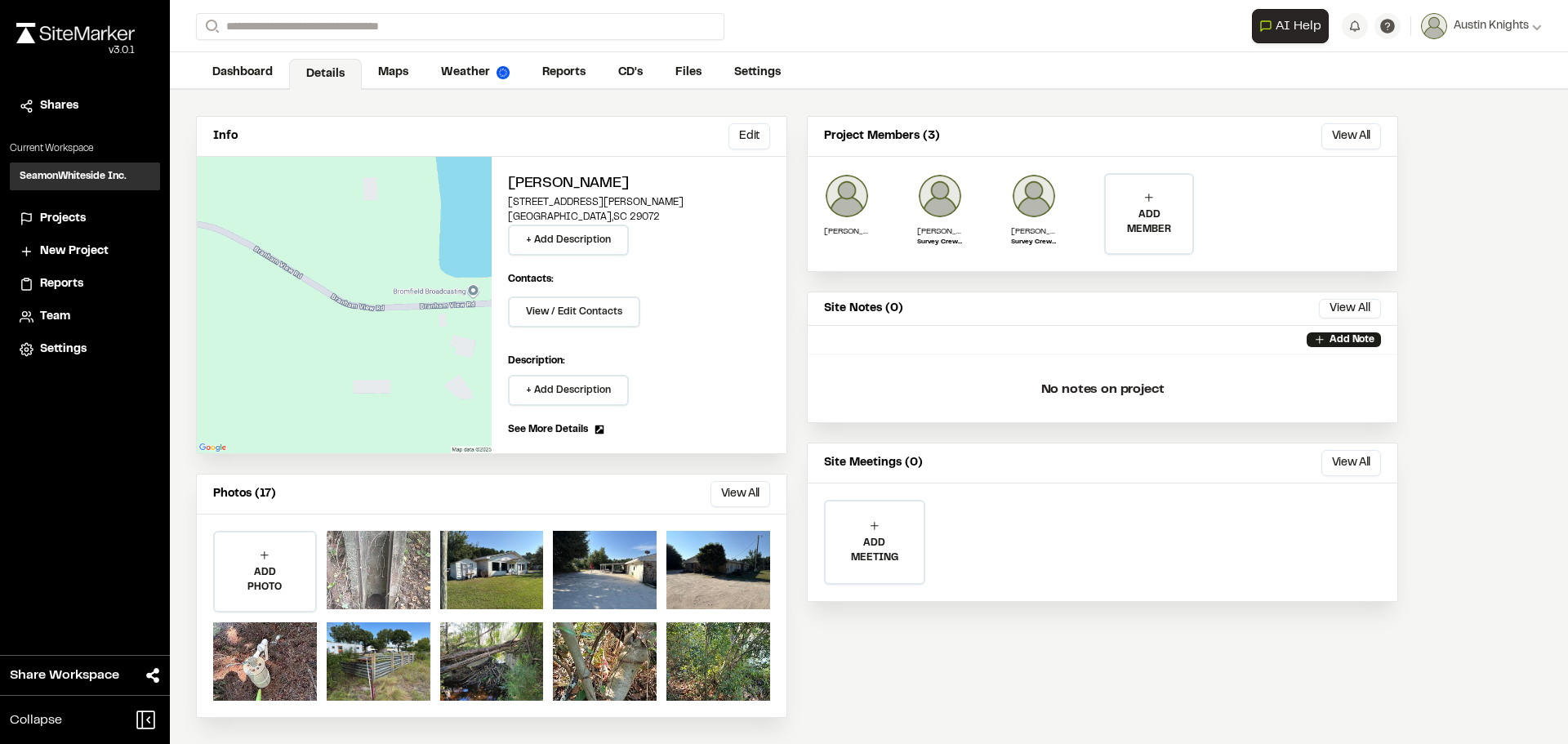
click at [376, 593] on div at bounding box center [378, 571] width 104 height 78
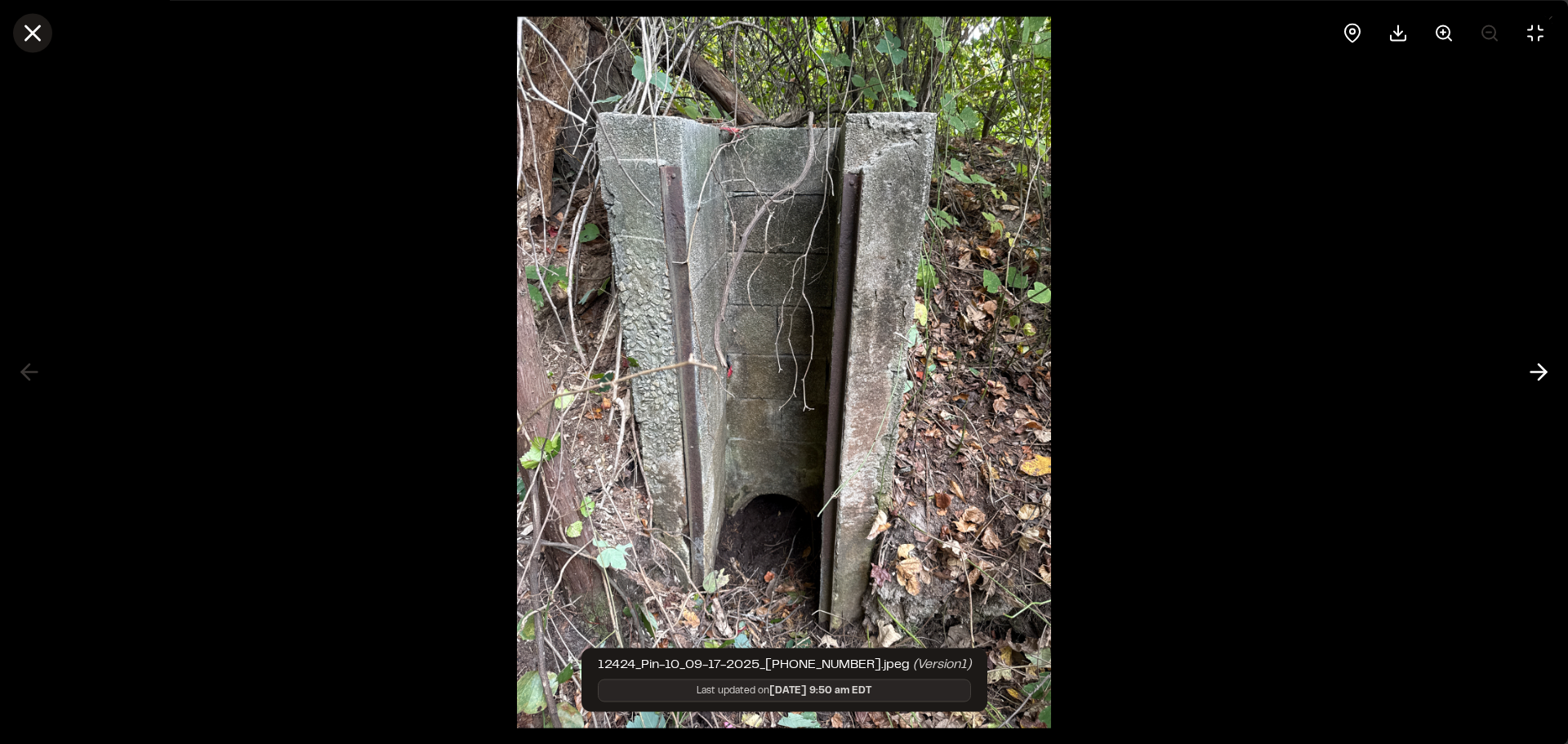
click at [40, 39] on line at bounding box center [32, 32] width 14 height 14
